Goal: Task Accomplishment & Management: Complete application form

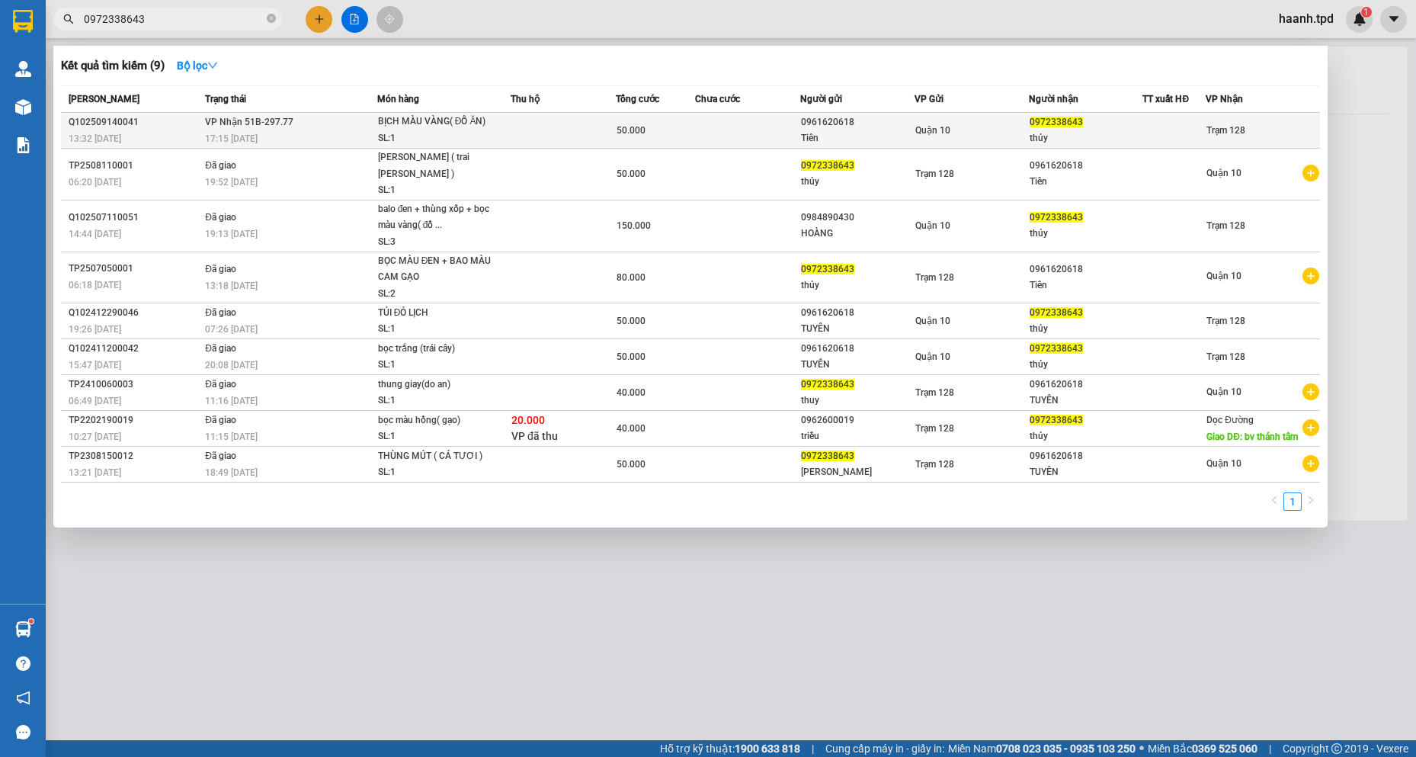
type input "0972338643"
click at [440, 130] on div "SL: 1" at bounding box center [435, 138] width 114 height 17
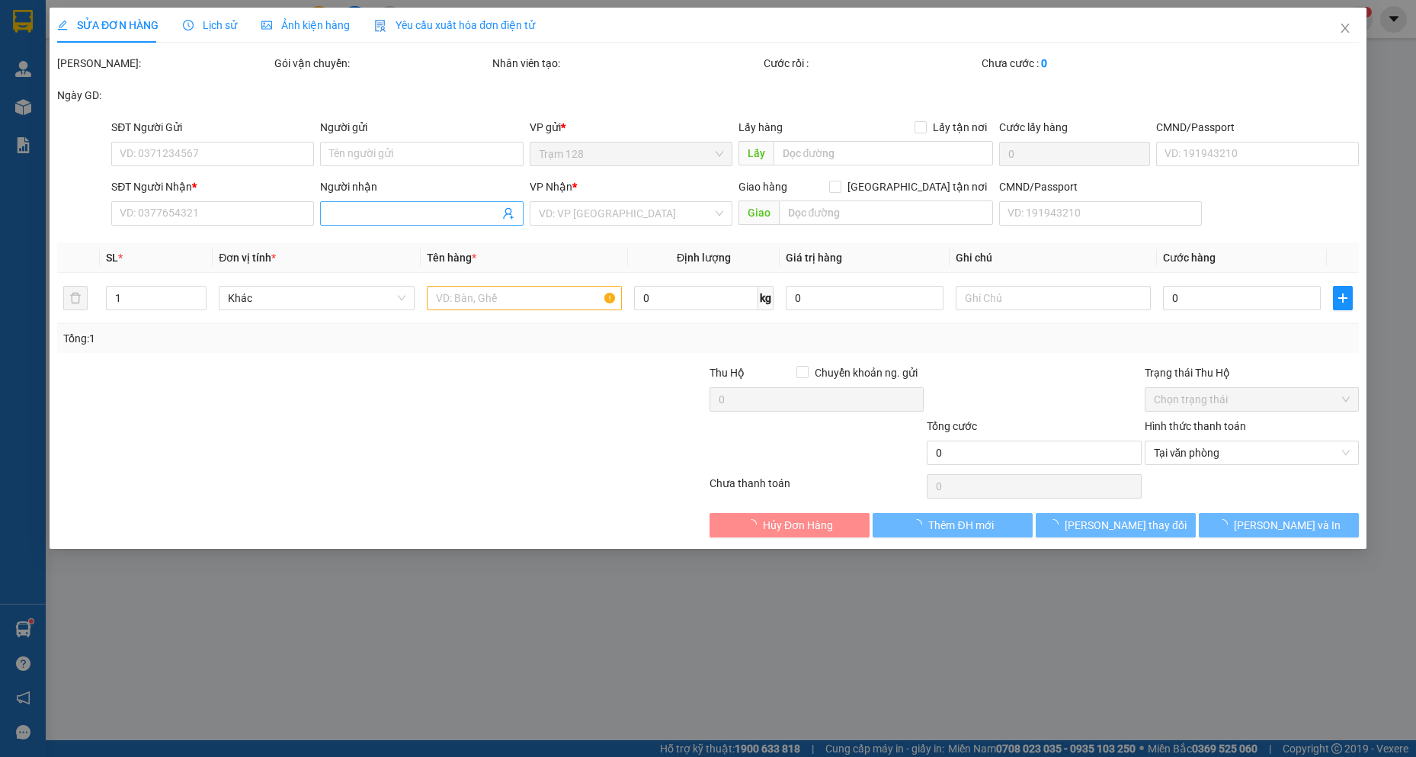
type input "0961620618"
type input "Tiên"
type input "075195016620"
type input "0972338643"
type input "thủy"
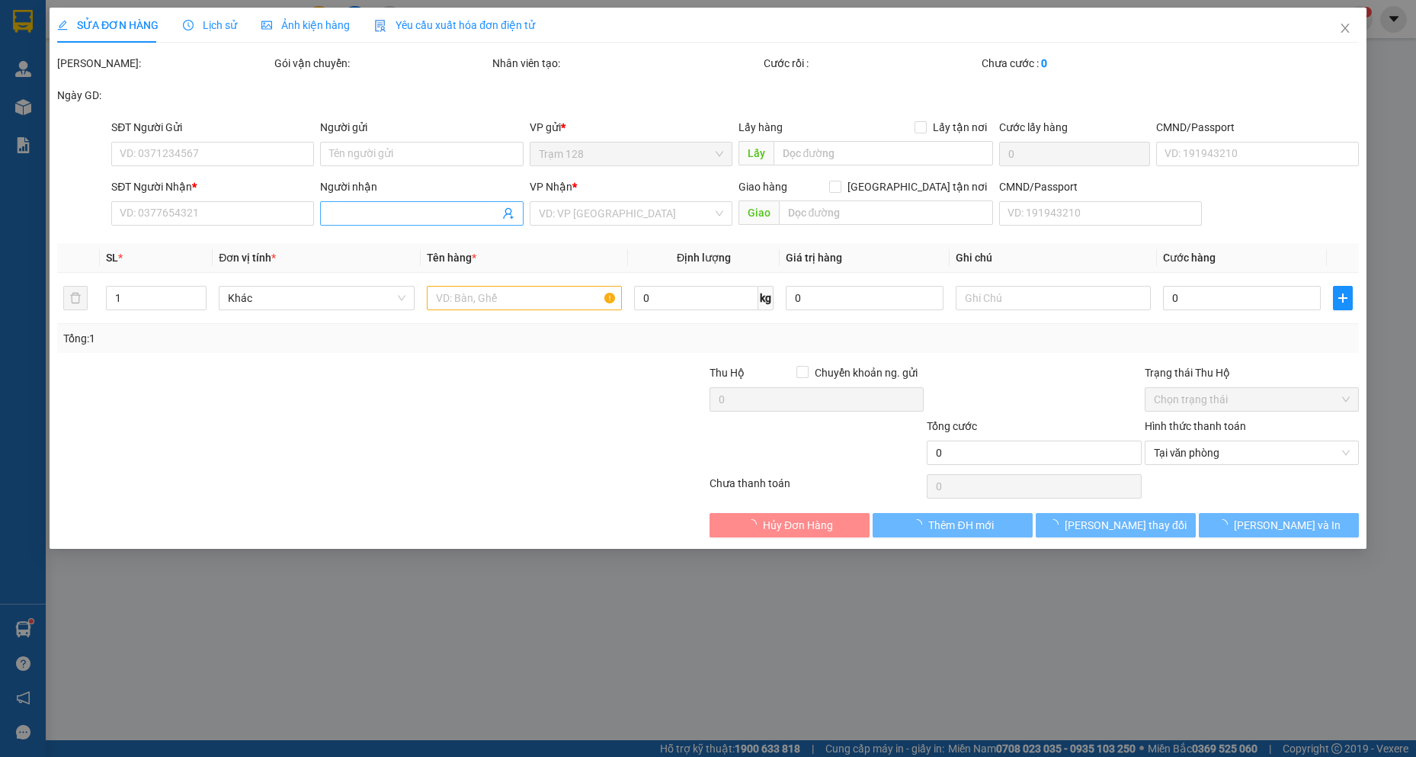
type input "50.000"
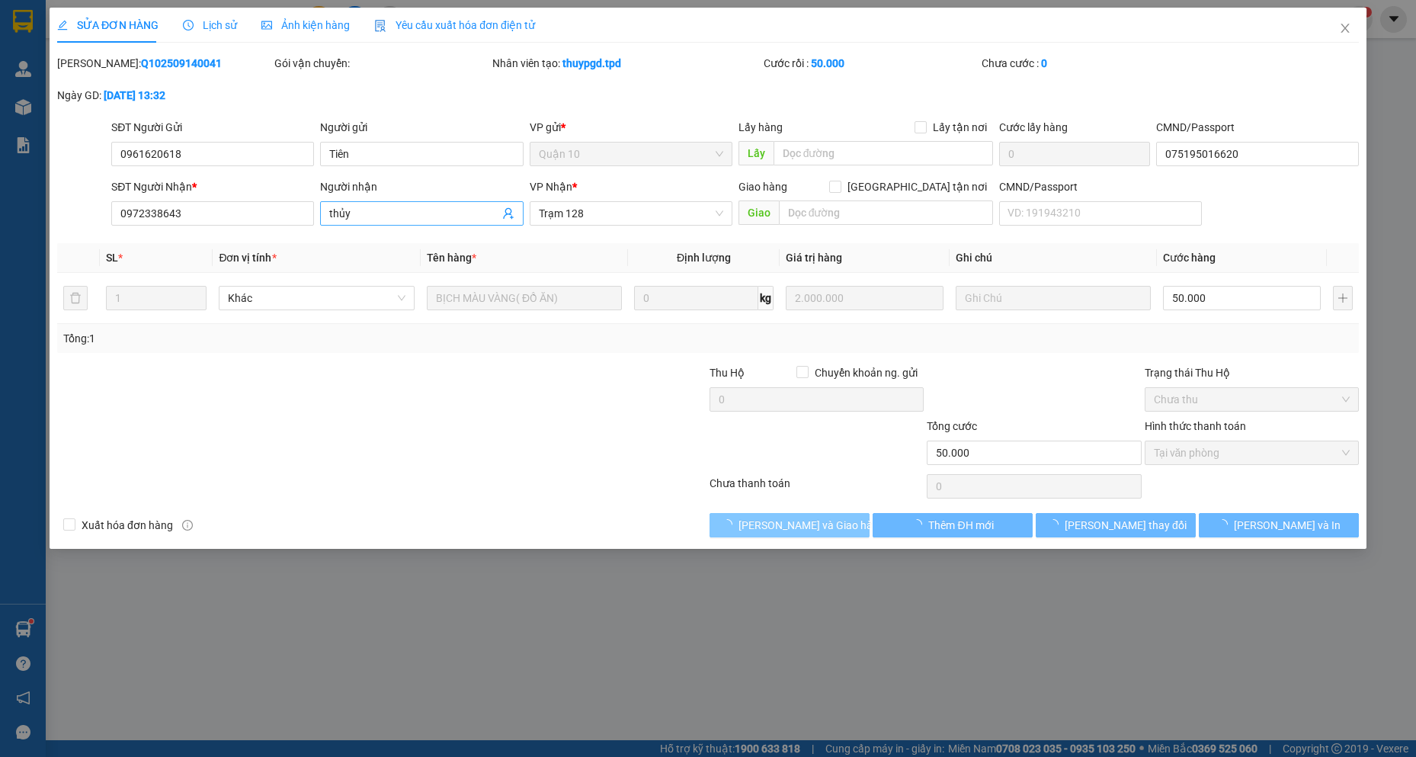
click at [796, 525] on span "[PERSON_NAME] và Giao hàng" at bounding box center [811, 525] width 146 height 17
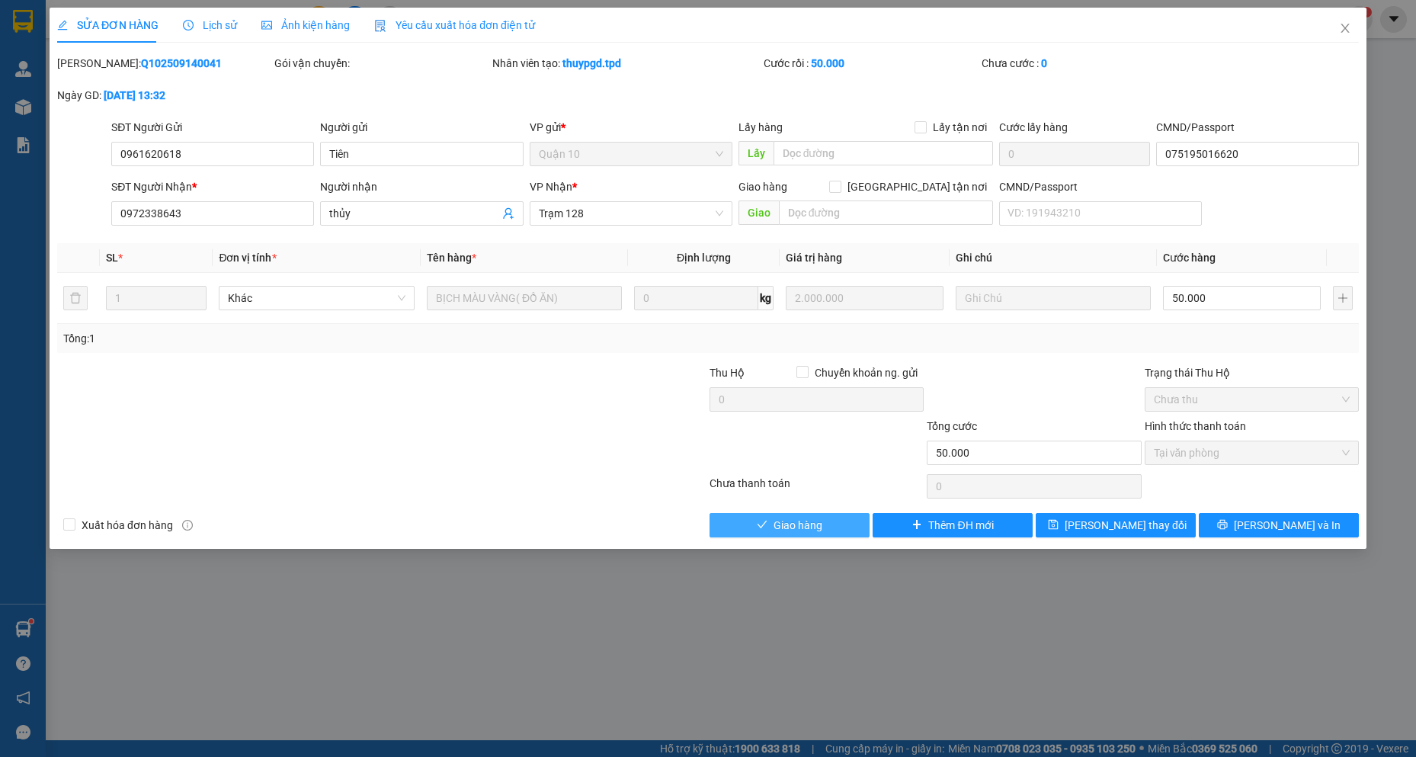
click at [829, 532] on button "Giao hàng" at bounding box center [789, 525] width 160 height 24
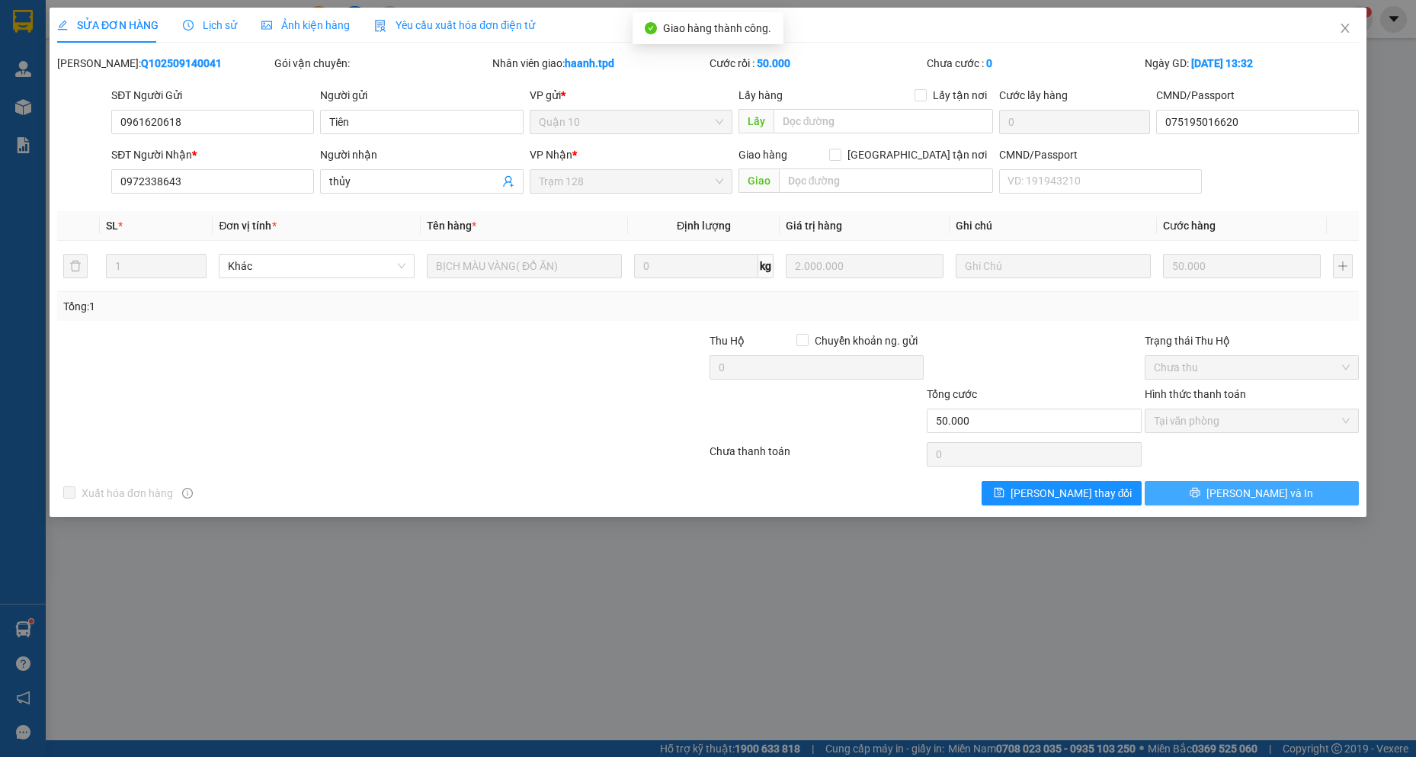
click at [1265, 503] on button "[PERSON_NAME] và In" at bounding box center [1252, 493] width 214 height 24
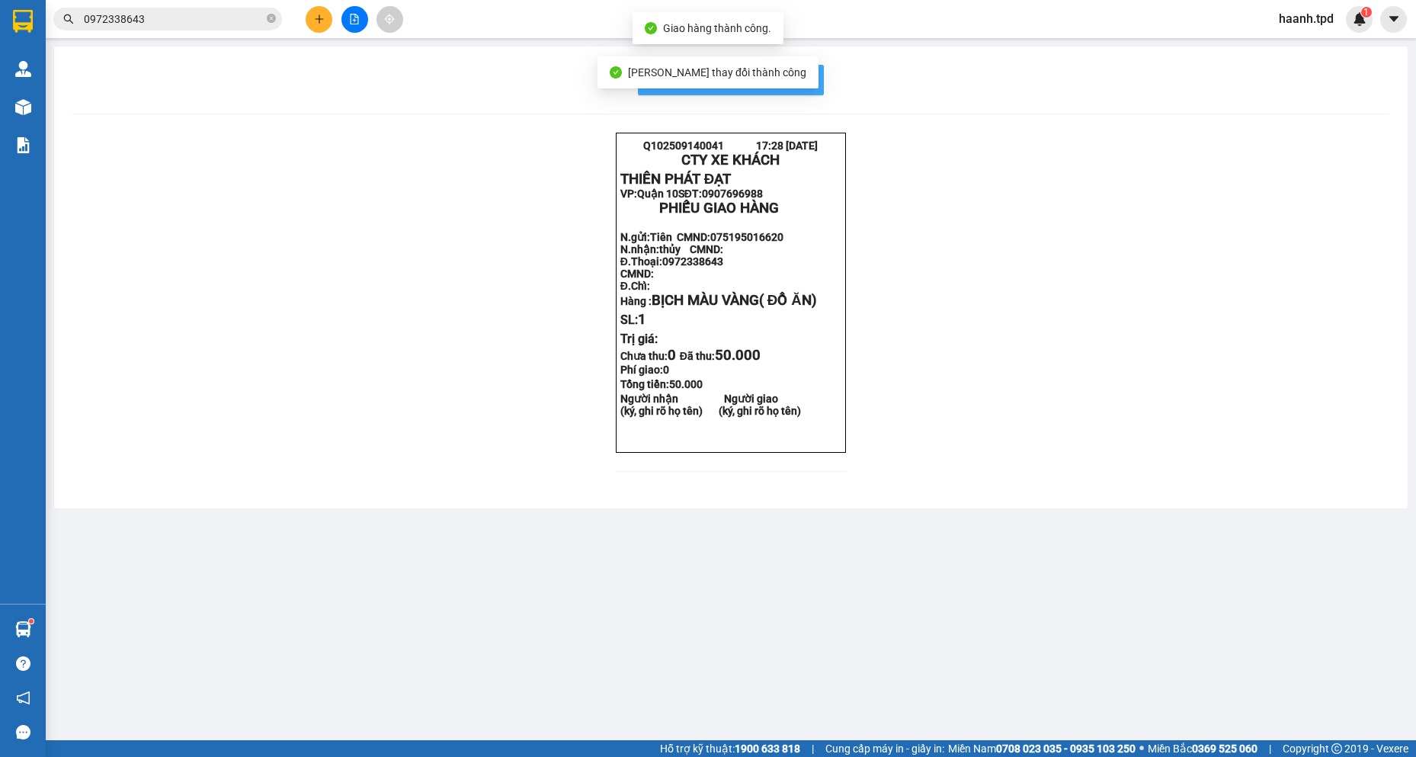
click at [804, 78] on span "In mẫu biên lai tự cấu hình" at bounding box center [739, 79] width 143 height 19
